Goal: Task Accomplishment & Management: Use online tool/utility

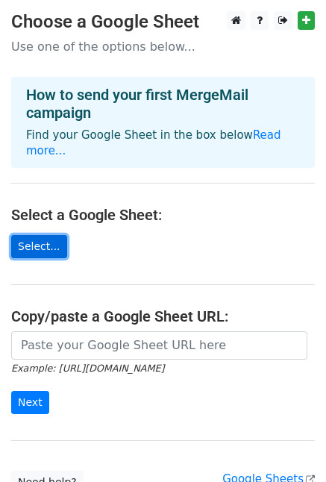
click at [34, 235] on link "Select..." at bounding box center [39, 246] width 56 height 23
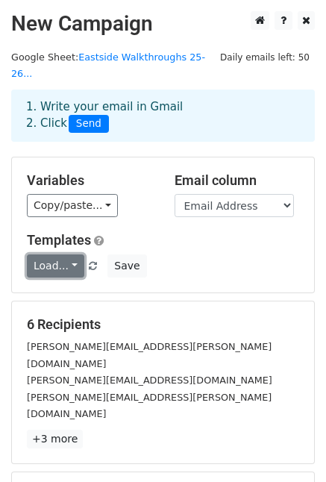
click at [59, 256] on link "Load..." at bounding box center [55, 265] width 57 height 23
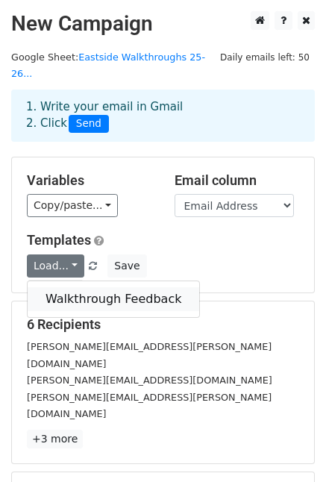
click at [57, 287] on link "Walkthrough Feedback" at bounding box center [114, 299] width 172 height 24
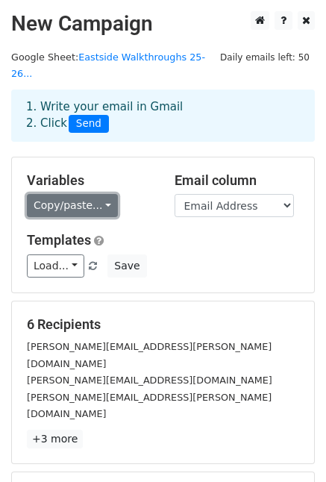
click at [60, 194] on link "Copy/paste..." at bounding box center [72, 205] width 91 height 23
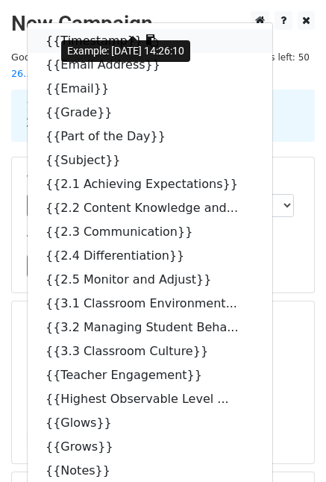
click at [75, 29] on link "{{Timestamp}}" at bounding box center [150, 41] width 245 height 24
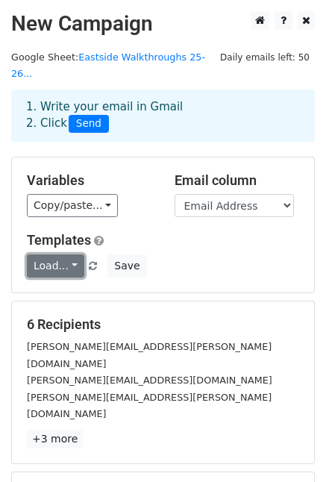
click at [67, 254] on link "Load..." at bounding box center [55, 265] width 57 height 23
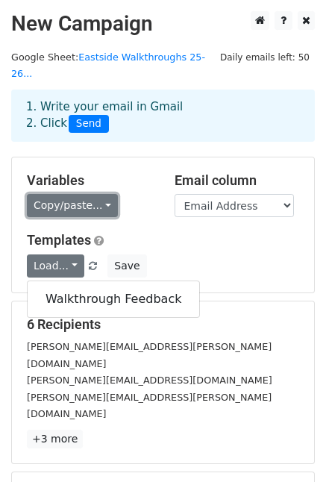
click at [67, 194] on link "Copy/paste..." at bounding box center [72, 205] width 91 height 23
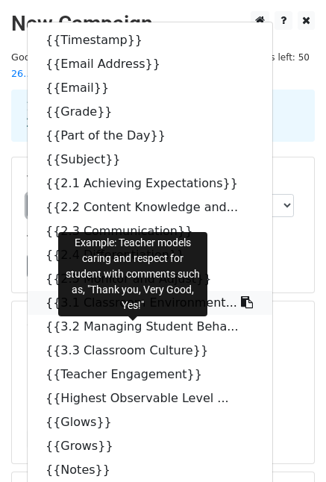
scroll to position [75, 0]
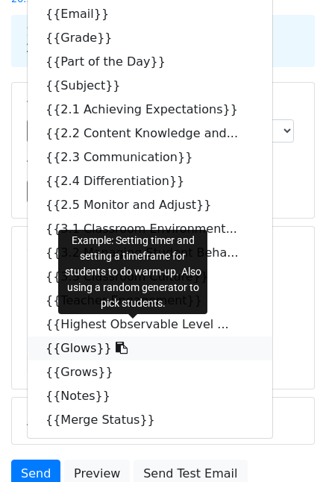
click at [116, 342] on icon at bounding box center [122, 348] width 12 height 12
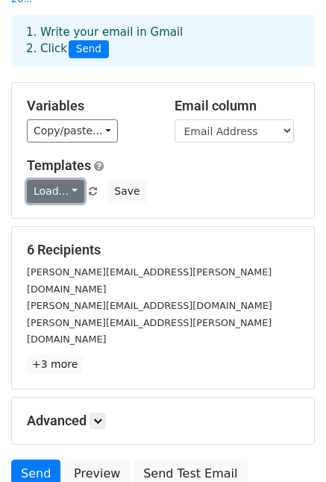
click at [68, 181] on link "Load..." at bounding box center [55, 191] width 57 height 23
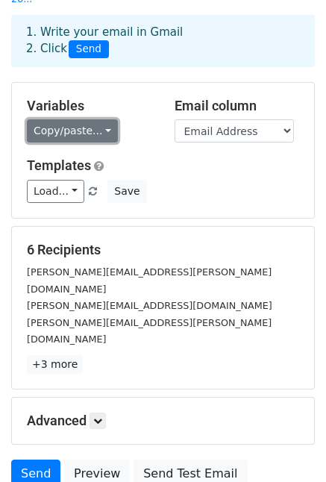
click at [93, 119] on link "Copy/paste..." at bounding box center [72, 130] width 91 height 23
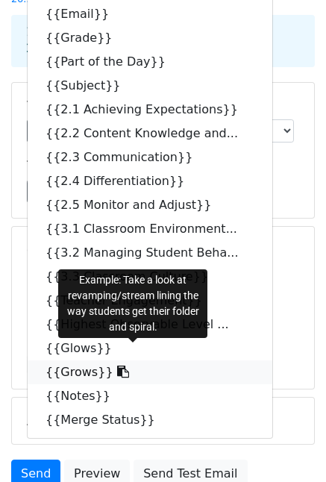
click at [117, 366] on icon at bounding box center [123, 372] width 12 height 12
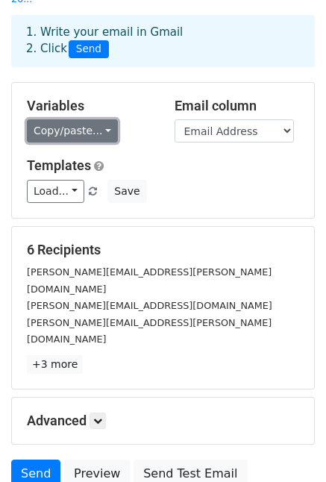
click at [95, 121] on link "Copy/paste..." at bounding box center [72, 130] width 91 height 23
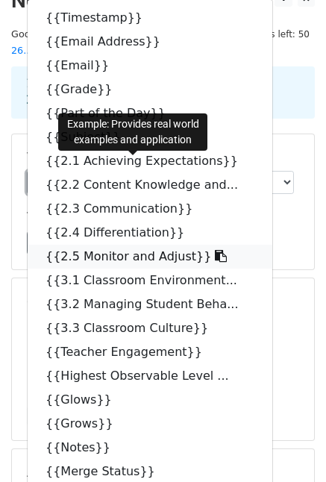
scroll to position [0, 0]
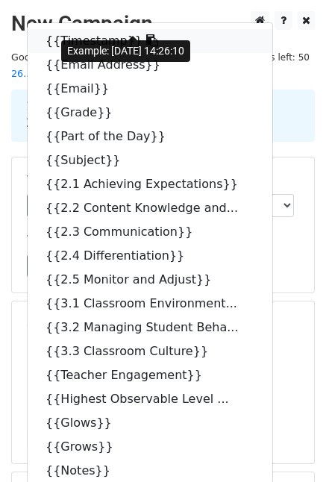
click at [146, 34] on icon at bounding box center [152, 40] width 12 height 12
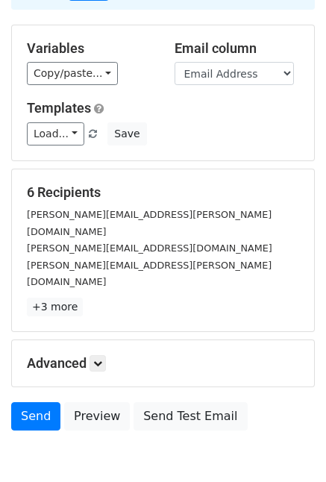
scroll to position [149, 0]
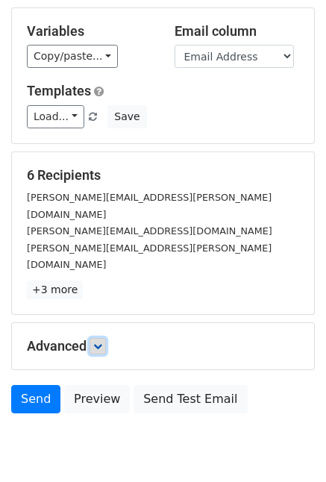
click at [99, 342] on icon at bounding box center [97, 346] width 9 height 9
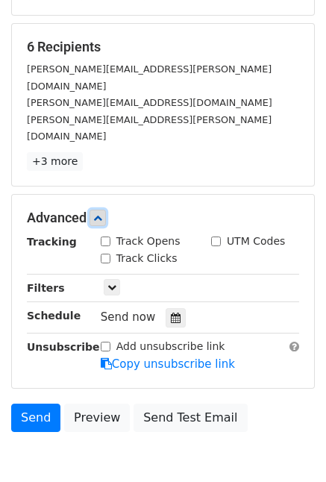
scroll to position [298, 0]
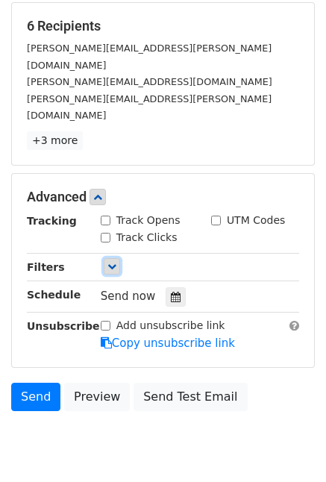
click at [112, 262] on icon at bounding box center [111, 266] width 9 height 9
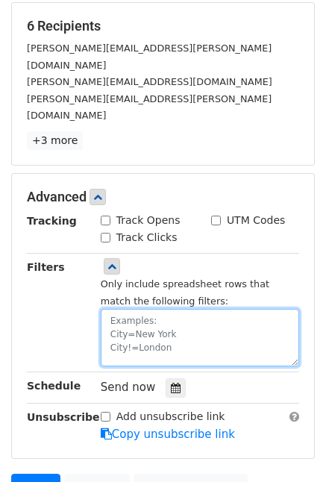
click at [110, 309] on textarea at bounding box center [200, 337] width 198 height 57
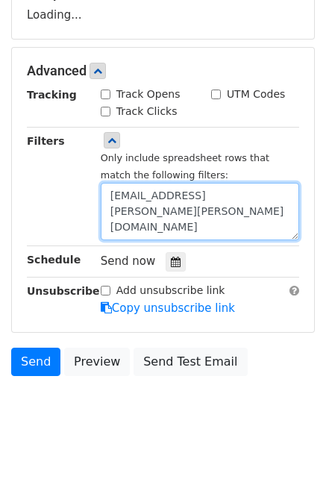
scroll to position [518, 0]
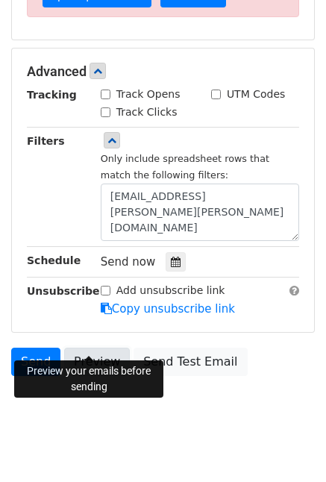
click at [101, 348] on link "Preview" at bounding box center [97, 362] width 66 height 28
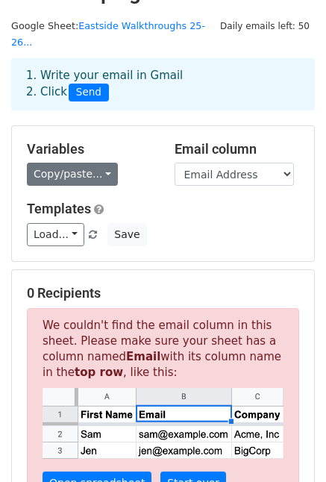
scroll to position [0, 0]
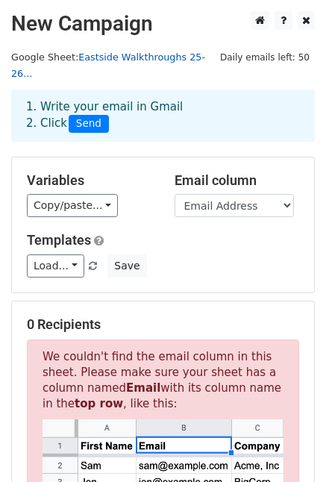
click at [97, 60] on link "Eastside Walkthroughs 25-26..." at bounding box center [108, 65] width 194 height 28
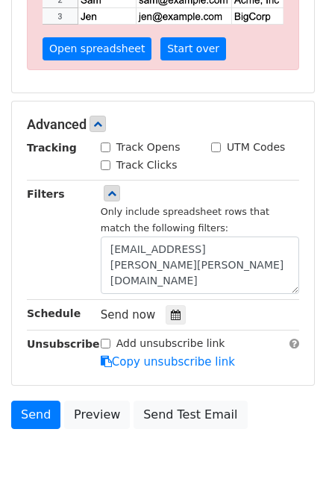
scroll to position [518, 0]
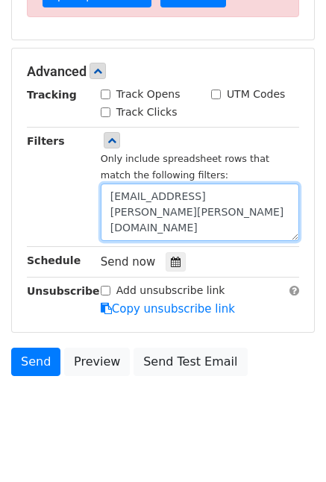
drag, startPoint x: 105, startPoint y: 180, endPoint x: 134, endPoint y: 181, distance: 29.1
click at [134, 184] on textarea "Email=elvira.cortez@clevelandisd.org" at bounding box center [200, 212] width 198 height 57
paste textarea "Address"
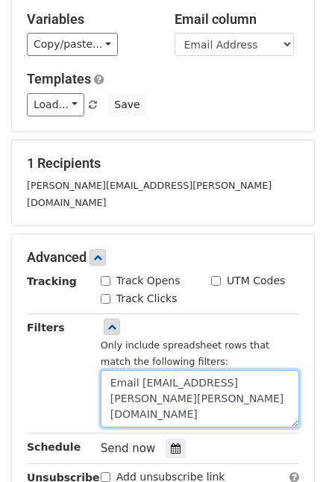
scroll to position [331, 0]
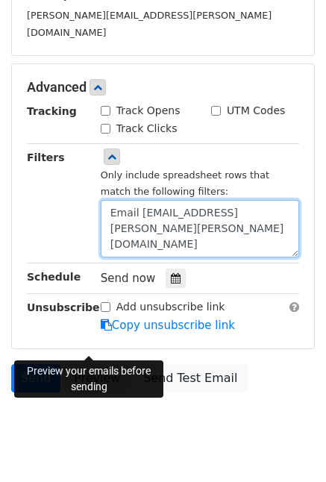
type textarea "Email Address=elvira.cortez@clevelandisd.org"
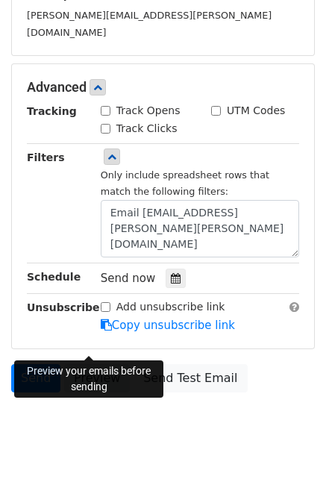
click at [88, 364] on link "Preview" at bounding box center [97, 378] width 66 height 28
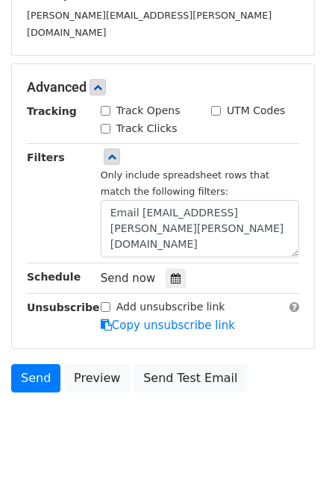
scroll to position [0, 0]
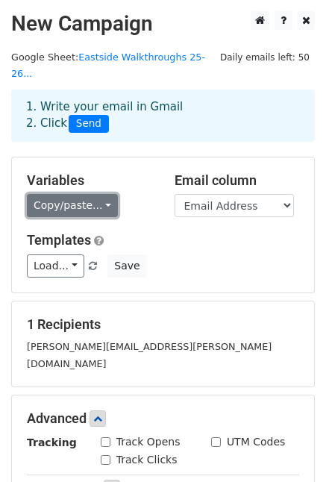
click at [101, 194] on link "Copy/paste..." at bounding box center [72, 205] width 91 height 23
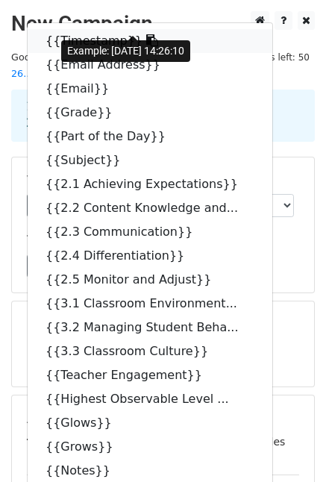
click at [146, 34] on icon at bounding box center [152, 40] width 12 height 12
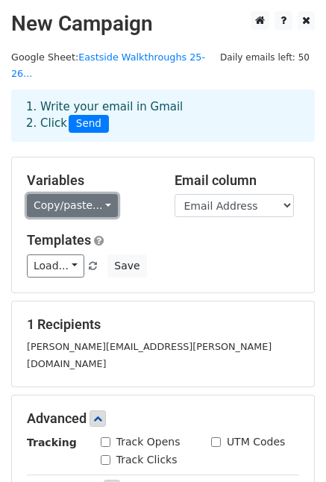
click at [98, 194] on link "Copy/paste..." at bounding box center [72, 205] width 91 height 23
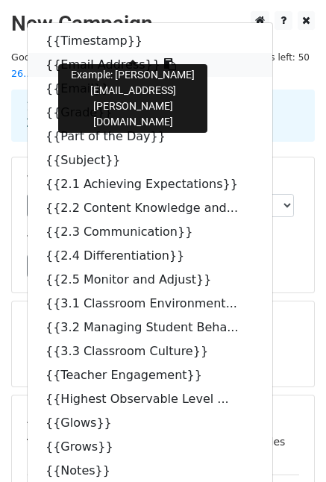
click at [164, 58] on icon at bounding box center [170, 64] width 12 height 12
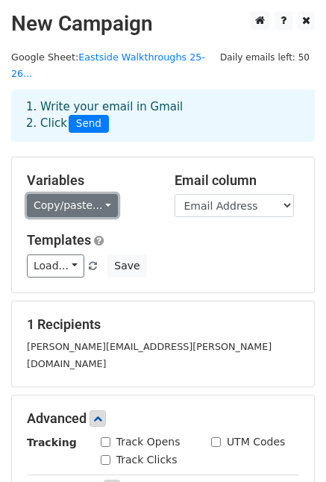
click at [84, 194] on link "Copy/paste..." at bounding box center [72, 205] width 91 height 23
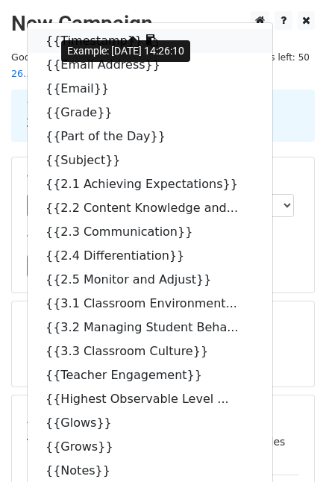
click at [146, 34] on icon at bounding box center [152, 40] width 12 height 12
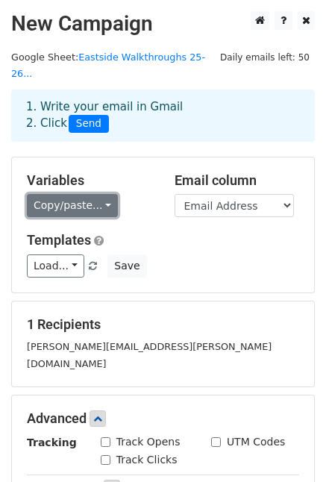
click at [101, 194] on link "Copy/paste..." at bounding box center [72, 205] width 91 height 23
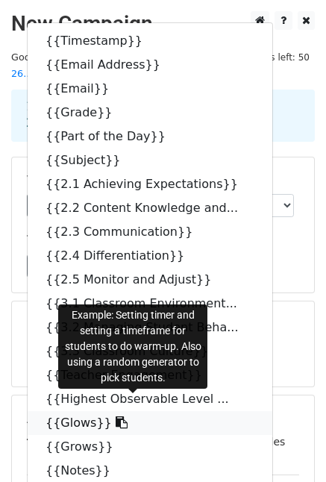
click at [116, 416] on icon at bounding box center [122, 422] width 12 height 12
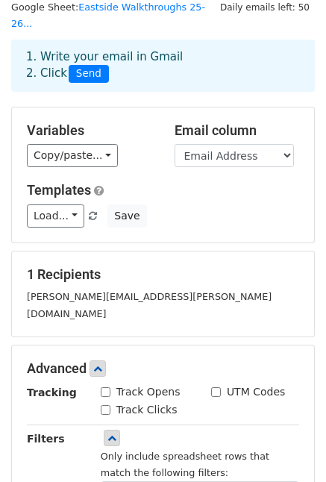
scroll to position [75, 0]
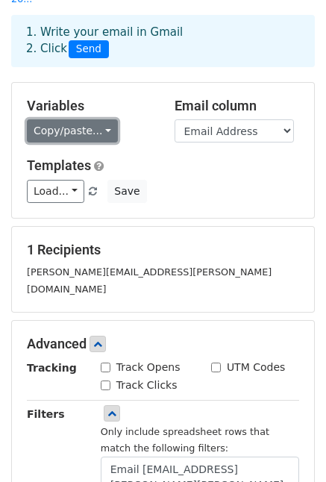
click at [91, 119] on link "Copy/paste..." at bounding box center [72, 130] width 91 height 23
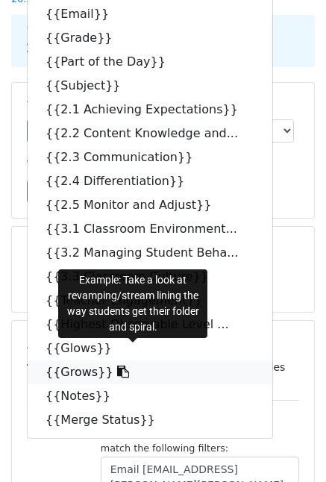
click at [117, 366] on icon at bounding box center [123, 372] width 12 height 12
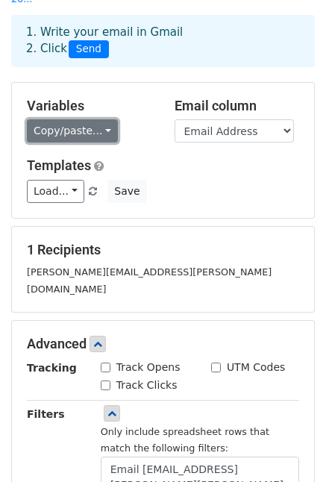
click at [101, 119] on link "Copy/paste..." at bounding box center [72, 130] width 91 height 23
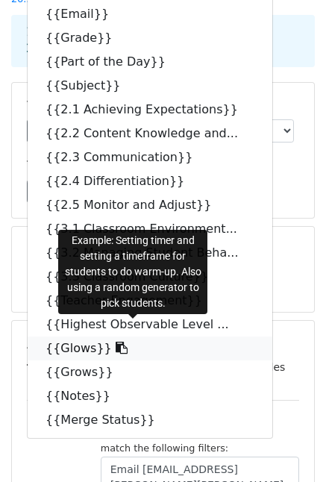
click at [116, 342] on icon at bounding box center [122, 348] width 12 height 12
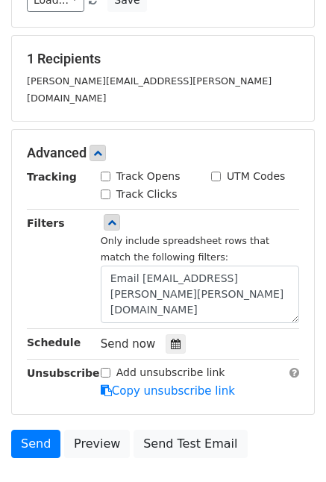
scroll to position [331, 0]
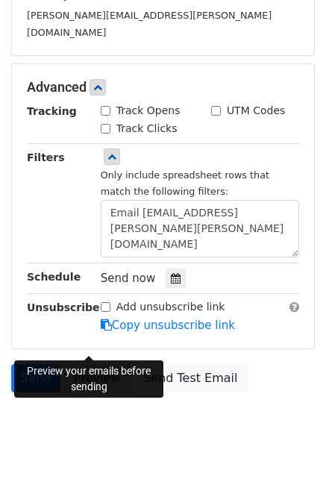
click at [75, 364] on link "Preview" at bounding box center [97, 378] width 66 height 28
click at [70, 364] on link "Preview" at bounding box center [97, 378] width 66 height 28
click at [80, 364] on link "Preview" at bounding box center [97, 378] width 66 height 28
click at [84, 364] on link "Preview" at bounding box center [97, 378] width 66 height 28
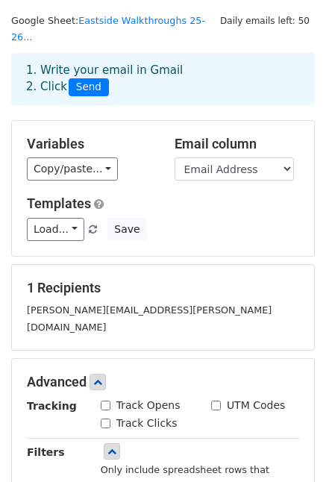
scroll to position [0, 0]
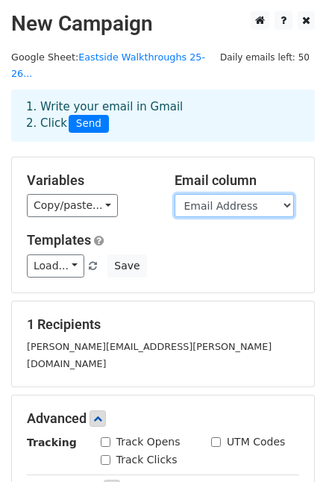
click at [260, 195] on select "Timestamp Email Address Email Grade Part of the Day Subject 2.1 Achieving Expec…" at bounding box center [234, 205] width 119 height 23
click at [175, 194] on select "Timestamp Email Address Email Grade Part of the Day Subject 2.1 Achieving Expec…" at bounding box center [234, 205] width 119 height 23
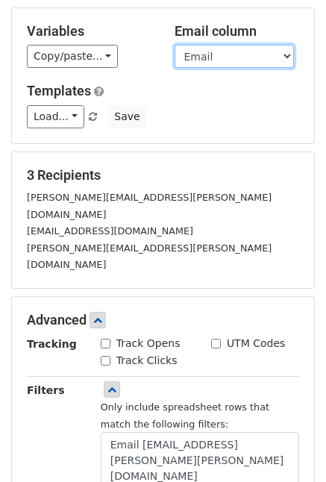
scroll to position [75, 0]
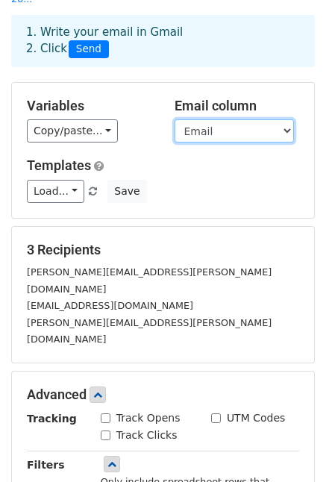
click at [245, 119] on select "Timestamp Email Address Email Grade Part of the Day Subject 2.1 Achieving Expec…" at bounding box center [234, 130] width 119 height 23
click at [175, 119] on select "Timestamp Email Address Email Grade Part of the Day Subject 2.1 Achieving Expec…" at bounding box center [234, 130] width 119 height 23
click at [216, 119] on select "Timestamp Email Address Email Grade Part of the Day Subject 2.1 Achieving Expec…" at bounding box center [234, 130] width 119 height 23
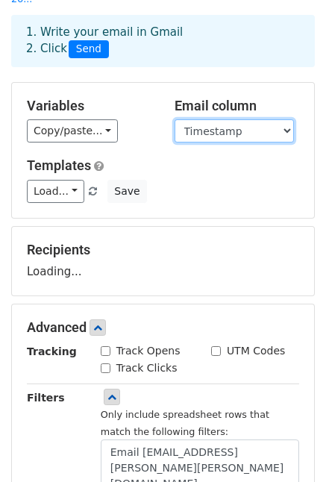
select select "Email"
click at [175, 119] on select "Timestamp Email Address Email Grade Part of the Day Subject 2.1 Achieving Expec…" at bounding box center [234, 130] width 119 height 23
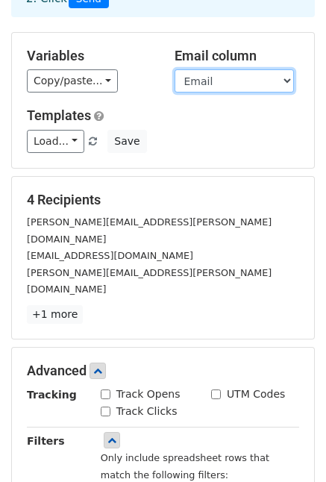
scroll to position [149, 0]
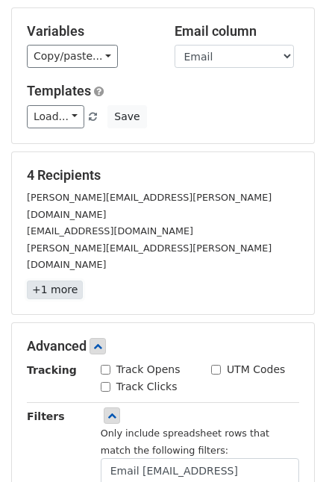
click at [39, 280] on link "+1 more" at bounding box center [55, 289] width 56 height 19
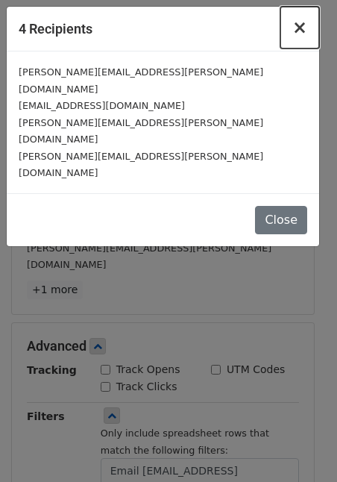
click at [301, 29] on span "×" at bounding box center [299, 27] width 15 height 21
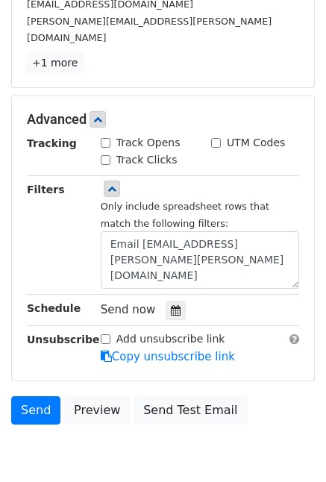
scroll to position [391, 0]
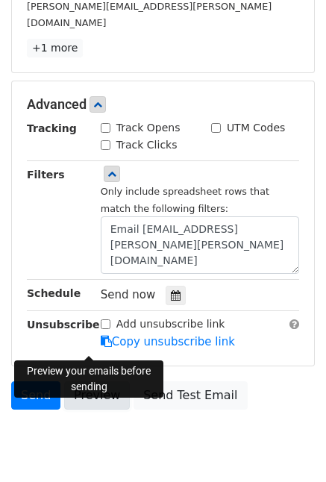
click at [72, 381] on link "Preview" at bounding box center [97, 395] width 66 height 28
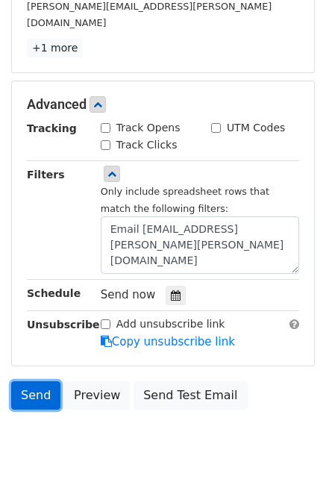
click at [33, 381] on link "Send" at bounding box center [35, 395] width 49 height 28
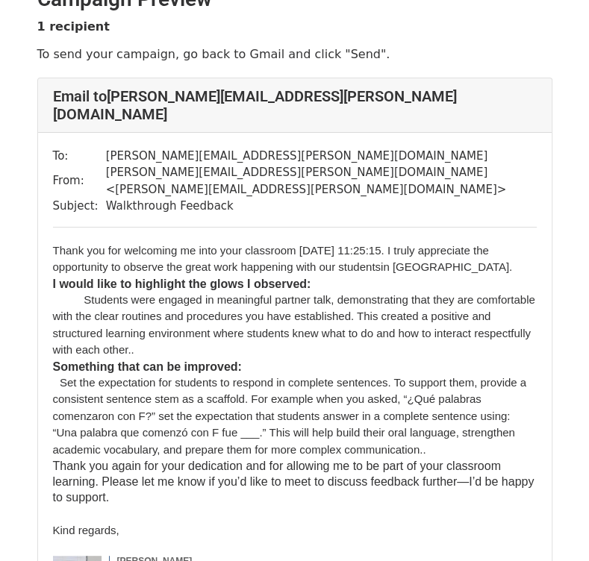
scroll to position [75, 0]
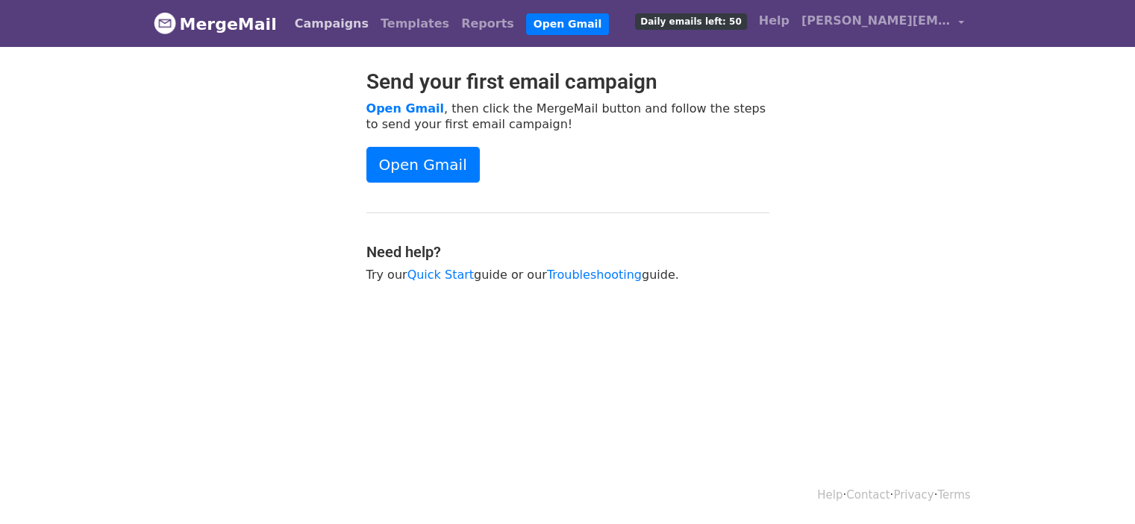
click at [301, 22] on link "Campaigns" at bounding box center [332, 24] width 86 height 30
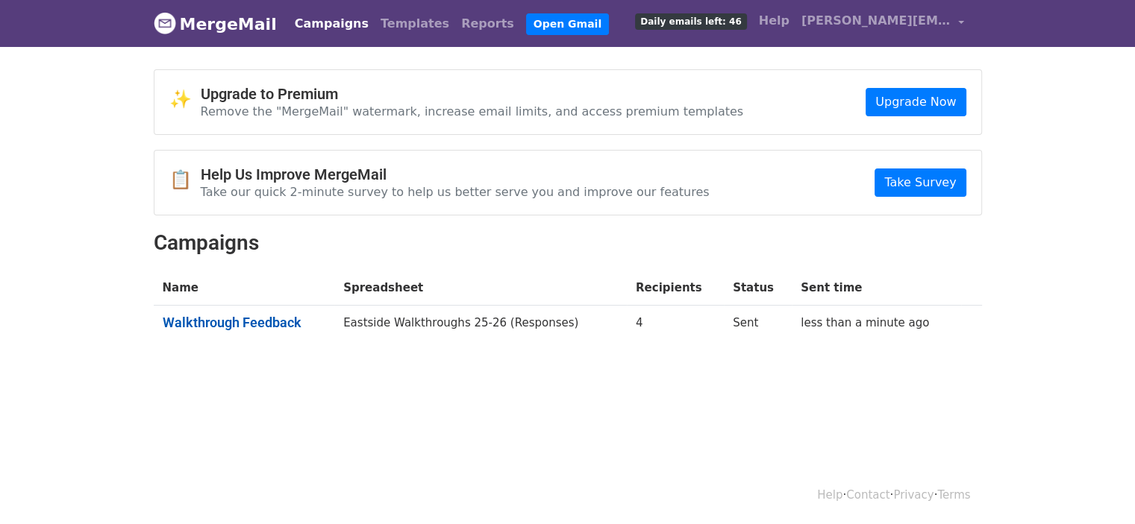
click at [275, 319] on link "Walkthrough Feedback" at bounding box center [244, 323] width 163 height 16
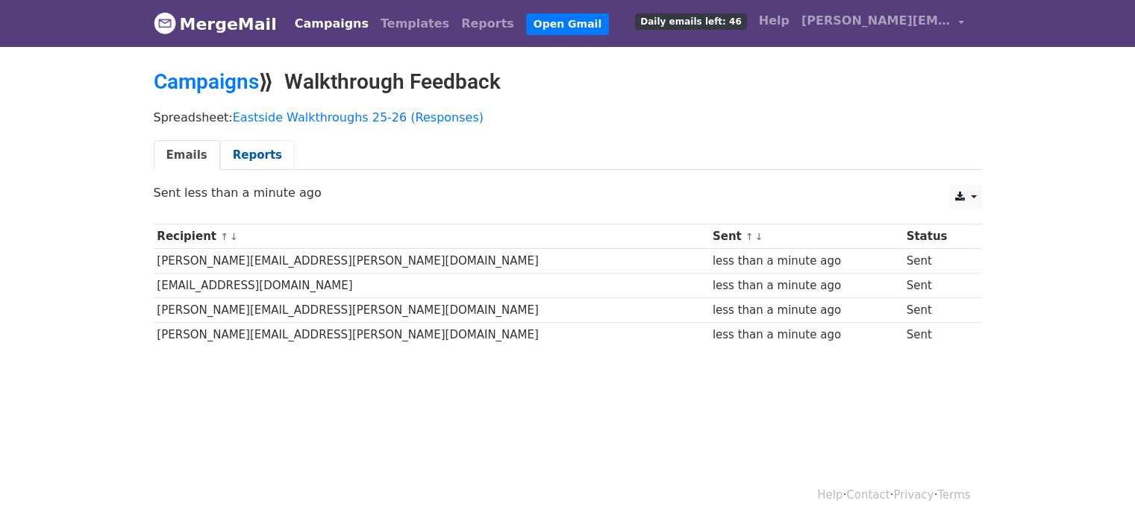
click at [262, 160] on link "Reports" at bounding box center [257, 155] width 75 height 31
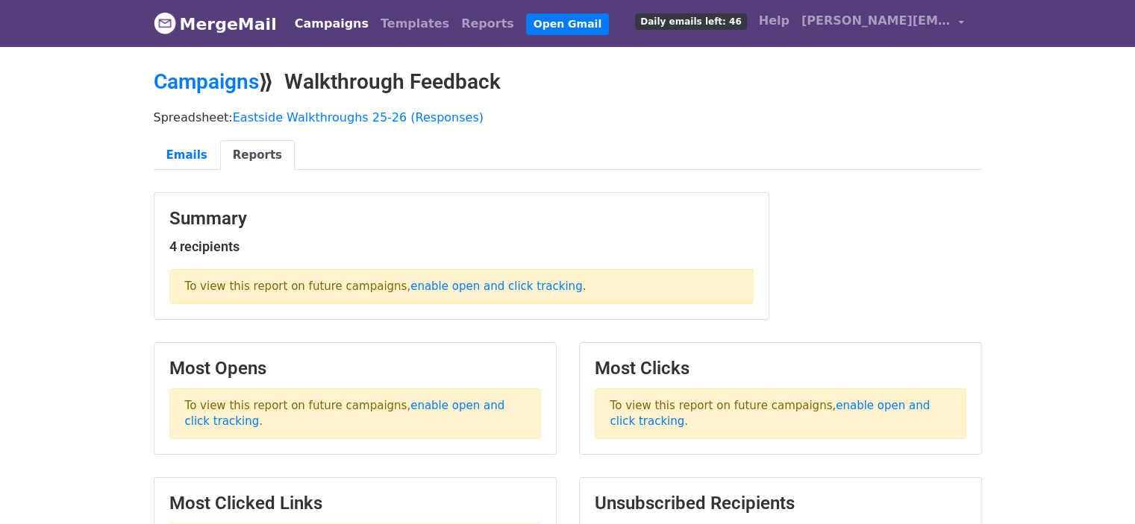
scroll to position [75, 0]
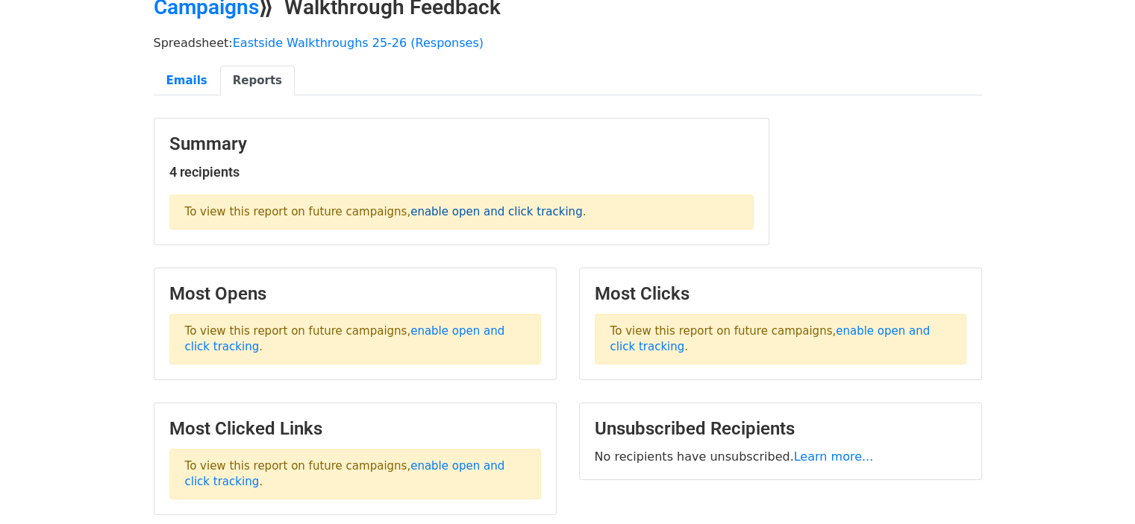
click at [445, 214] on link "enable open and click tracking" at bounding box center [496, 211] width 172 height 13
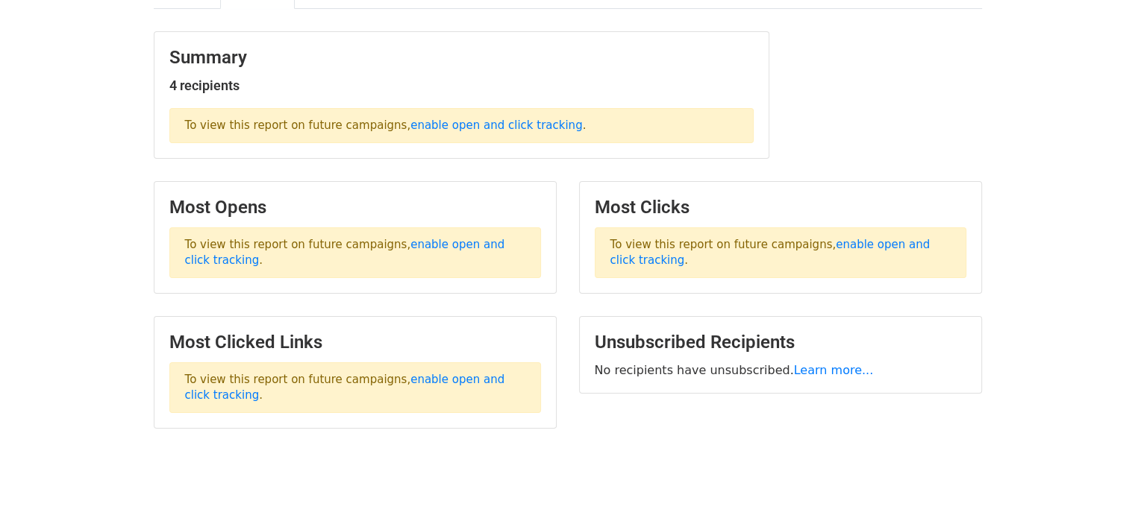
scroll to position [198, 0]
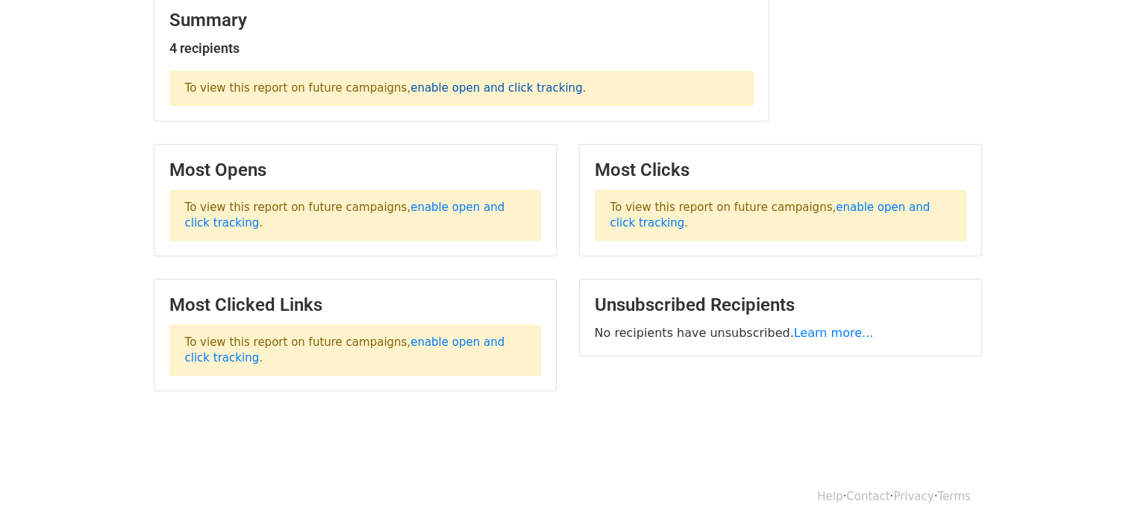
click at [447, 89] on link "enable open and click tracking" at bounding box center [496, 87] width 172 height 13
